Goal: Navigation & Orientation: Go to known website

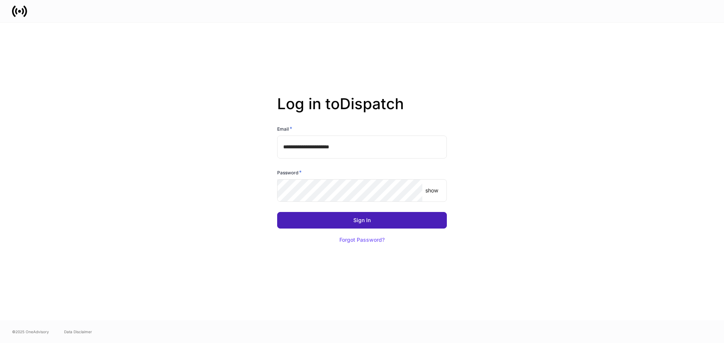
click at [344, 219] on button "Sign In" at bounding box center [362, 220] width 170 height 17
